Goal: Task Accomplishment & Management: Manage account settings

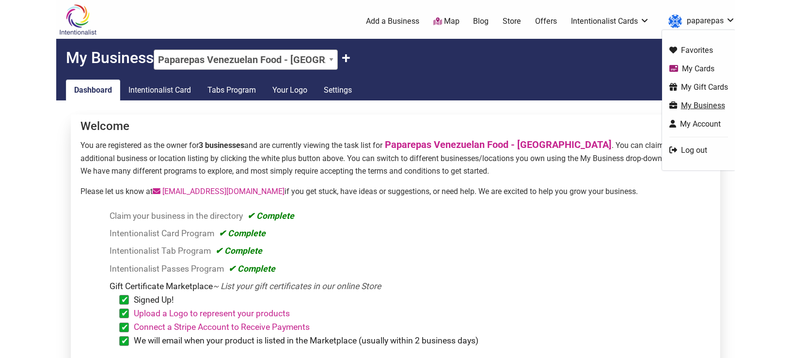
click at [689, 103] on link "My Business" at bounding box center [699, 105] width 59 height 11
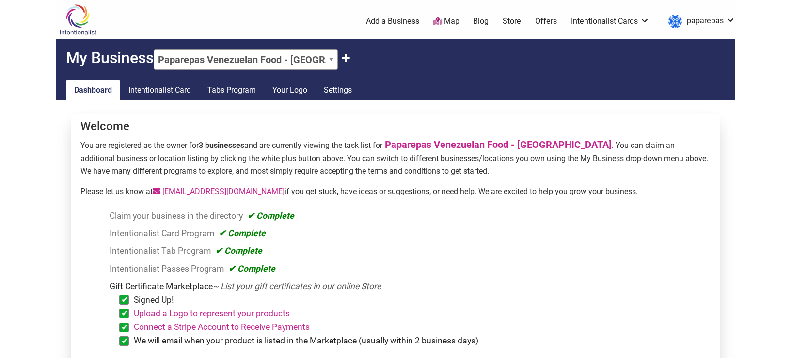
click at [154, 49] on select "Paparepas Venezuelan Food - Capitol Hill Paparepas Venezuelan Food - Kent Papar…" at bounding box center [246, 59] width 184 height 20
select select "72381"
click option "Paparepas Venezuelan Food - [GEOGRAPHIC_DATA]" at bounding box center [0, 0] width 0 height 0
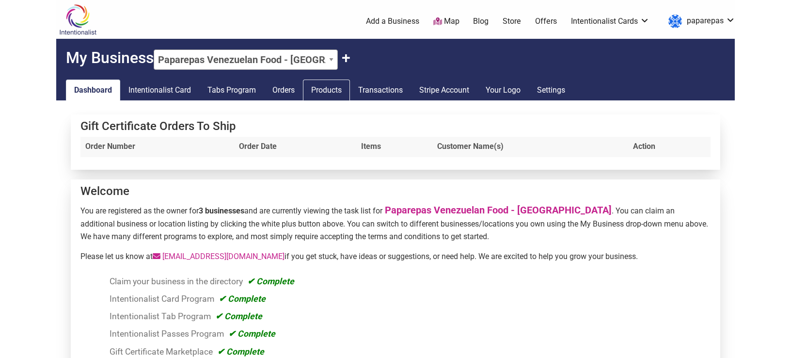
click at [323, 89] on link "Products" at bounding box center [326, 90] width 47 height 21
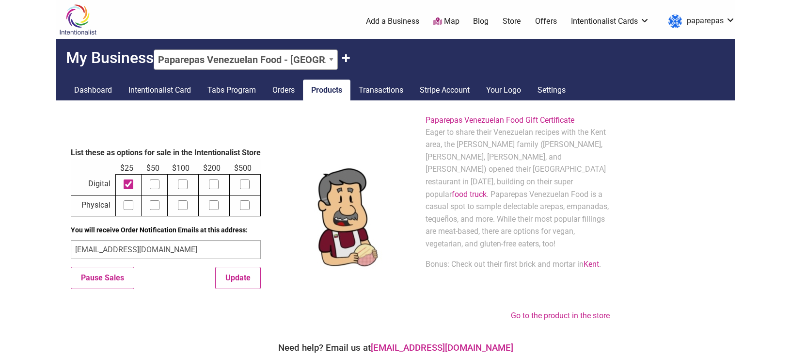
click at [155, 179] on input"] "checkbox" at bounding box center [155, 184] width 10 height 10
checkbox input"] "true"
click at [191, 186] on td at bounding box center [182, 184] width 31 height 21
click at [186, 180] on input"] "checkbox" at bounding box center [183, 184] width 10 height 10
checkbox input"] "true"
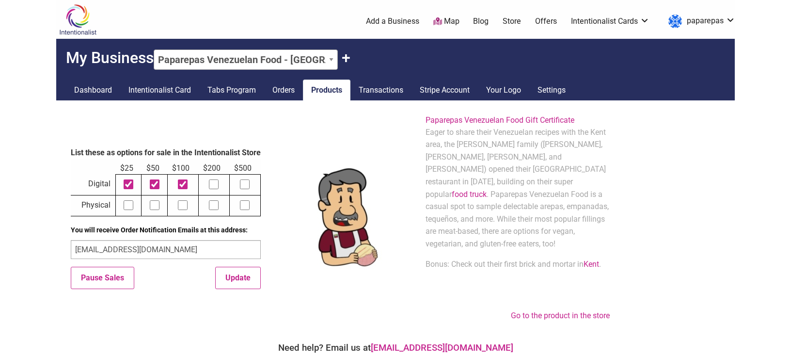
click at [211, 179] on input"] "checkbox" at bounding box center [214, 184] width 10 height 10
checkbox input"] "true"
click at [249, 180] on input"] "checkbox" at bounding box center [245, 184] width 10 height 10
checkbox input"] "true"
drag, startPoint x: 246, startPoint y: 200, endPoint x: 229, endPoint y: 204, distance: 17.4
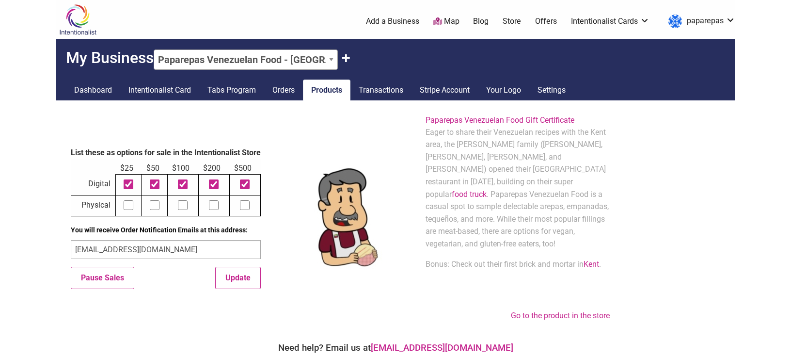
click at [245, 201] on input"] "checkbox" at bounding box center [245, 205] width 10 height 10
checkbox input"] "true"
click at [215, 203] on input"] "checkbox" at bounding box center [214, 205] width 10 height 10
checkbox input"] "true"
click at [181, 200] on input"] "checkbox" at bounding box center [183, 205] width 10 height 10
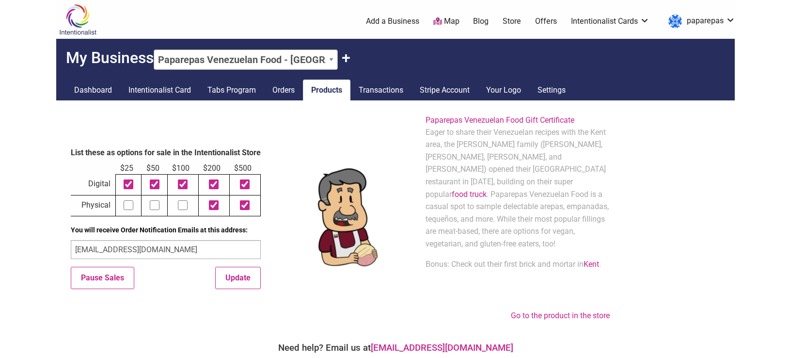
checkbox input"] "true"
click at [158, 197] on td at bounding box center [155, 205] width 26 height 21
click at [150, 200] on td at bounding box center [155, 205] width 26 height 21
click at [154, 202] on input"] "checkbox" at bounding box center [155, 205] width 10 height 10
click at [155, 200] on input"] "checkbox" at bounding box center [155, 205] width 10 height 10
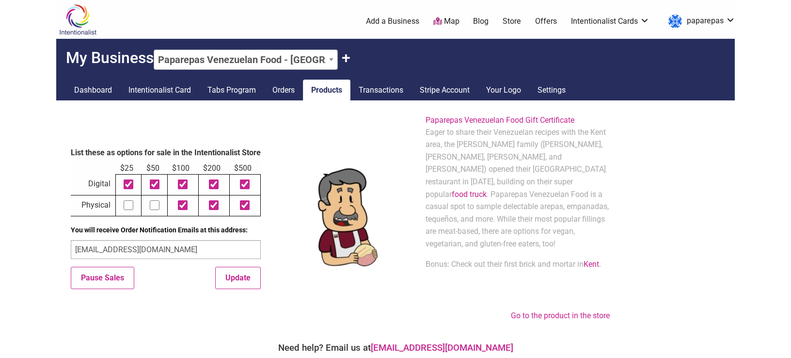
click at [155, 200] on input"] "checkbox" at bounding box center [155, 205] width 10 height 10
checkbox input"] "true"
click at [125, 195] on td at bounding box center [128, 205] width 26 height 21
drag, startPoint x: 94, startPoint y: 241, endPoint x: 84, endPoint y: 236, distance: 11.3
click at [81, 240] on input "grecia@paparepas.com" at bounding box center [166, 249] width 190 height 19
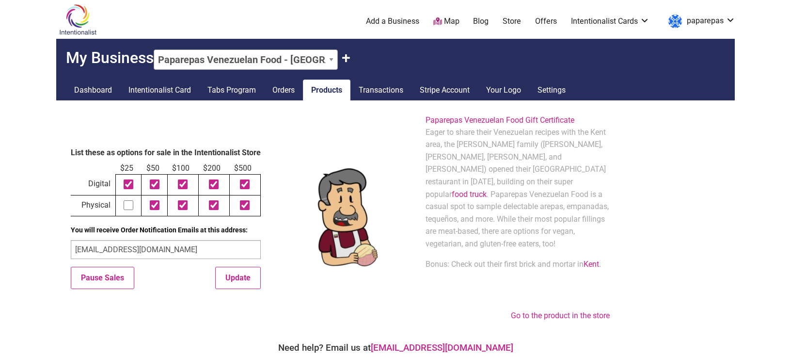
drag, startPoint x: 95, startPoint y: 242, endPoint x: 50, endPoint y: 237, distance: 44.9
click at [71, 240] on input "grecia@paparepas.com" at bounding box center [166, 249] width 190 height 19
type input "[EMAIL_ADDRESS][DOMAIN_NAME]"
click at [254, 267] on button "Update" at bounding box center [238, 278] width 46 height 22
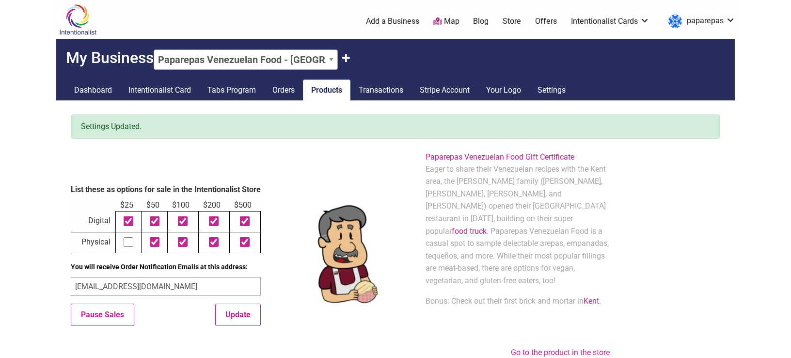
click at [128, 237] on input"] "checkbox" at bounding box center [129, 242] width 10 height 10
checkbox input"] "true"
drag, startPoint x: 98, startPoint y: 282, endPoint x: 0, endPoint y: 245, distance: 105.1
click at [71, 277] on input "[EMAIL_ADDRESS][DOMAIN_NAME]" at bounding box center [166, 286] width 190 height 19
type input "info@paparepas.com"
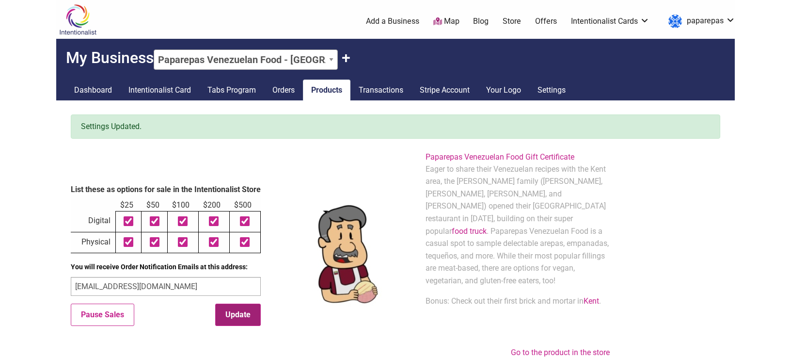
click at [240, 311] on button "Update" at bounding box center [238, 315] width 46 height 22
click at [154, 49] on select "Paparepas Venezuelan Food - Capitol Hill Paparepas Venezuelan Food - [GEOGRAPHI…" at bounding box center [246, 59] width 184 height 20
select select "22744"
click option "Paparepas Venezuelan Food - [GEOGRAPHIC_DATA]" at bounding box center [0, 0] width 0 height 0
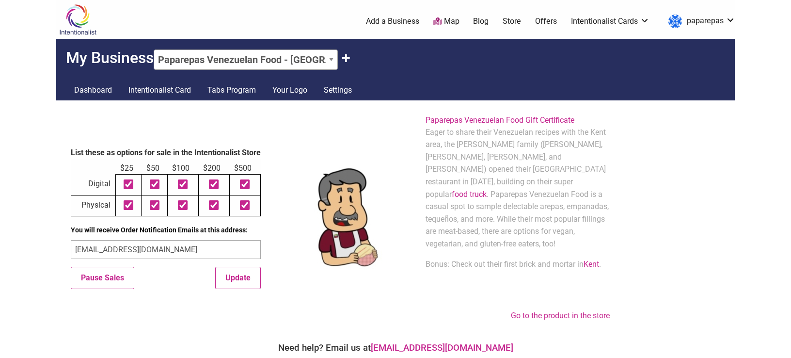
click at [154, 49] on select "Paparepas Venezuelan Food - Capitol Hill Paparepas Venezuelan Food - [GEOGRAPHI…" at bounding box center [246, 59] width 184 height 20
select select "22801"
click option "Paparepas Venezuelan Food Truck" at bounding box center [0, 0] width 0 height 0
